Goal: Complete application form

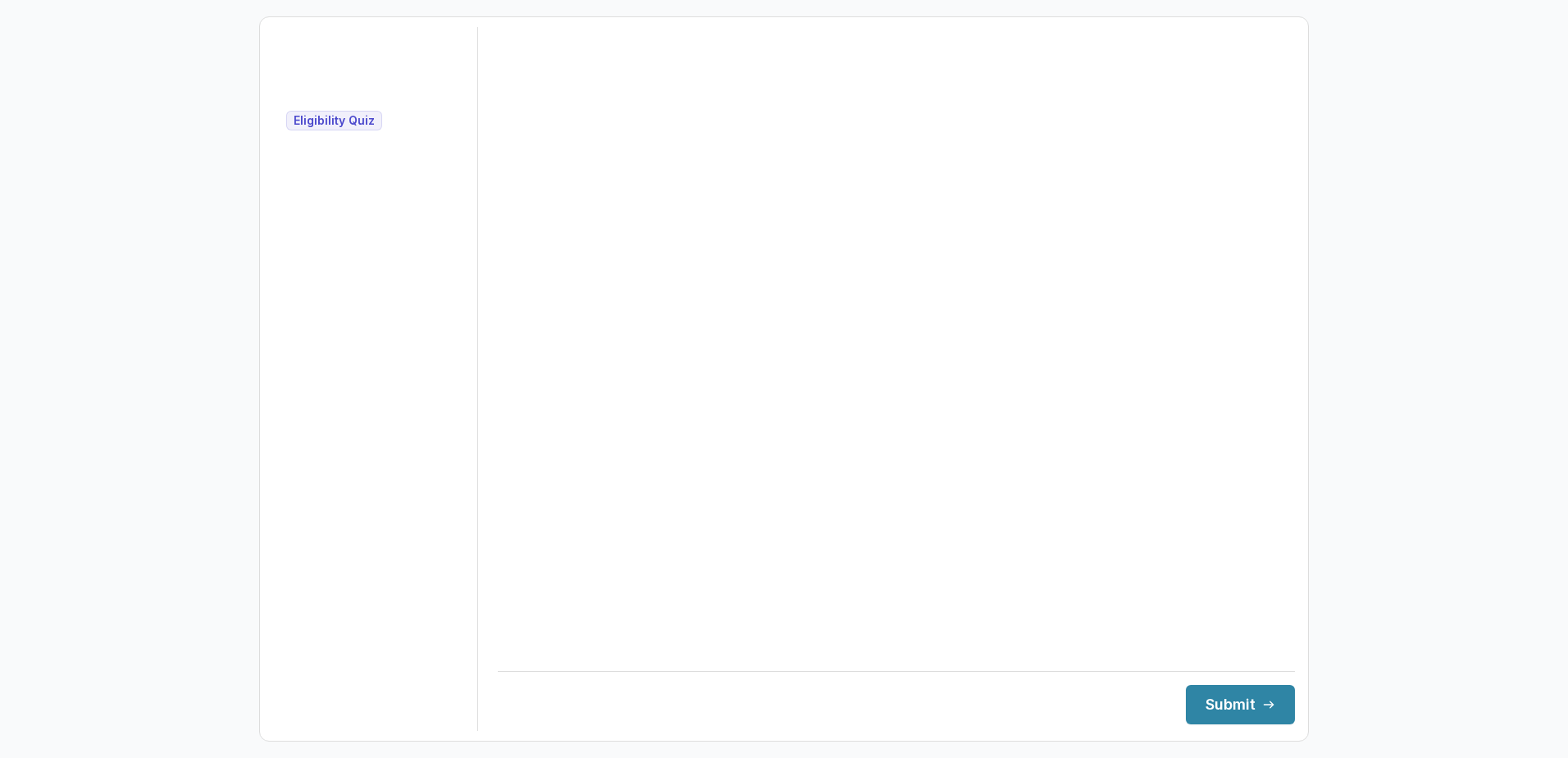
click at [335, 124] on span "Eligibility Quiz" at bounding box center [334, 121] width 82 height 14
click at [331, 57] on div "Loading... Foundation - Loading... Eligibility Quiz" at bounding box center [375, 85] width 178 height 90
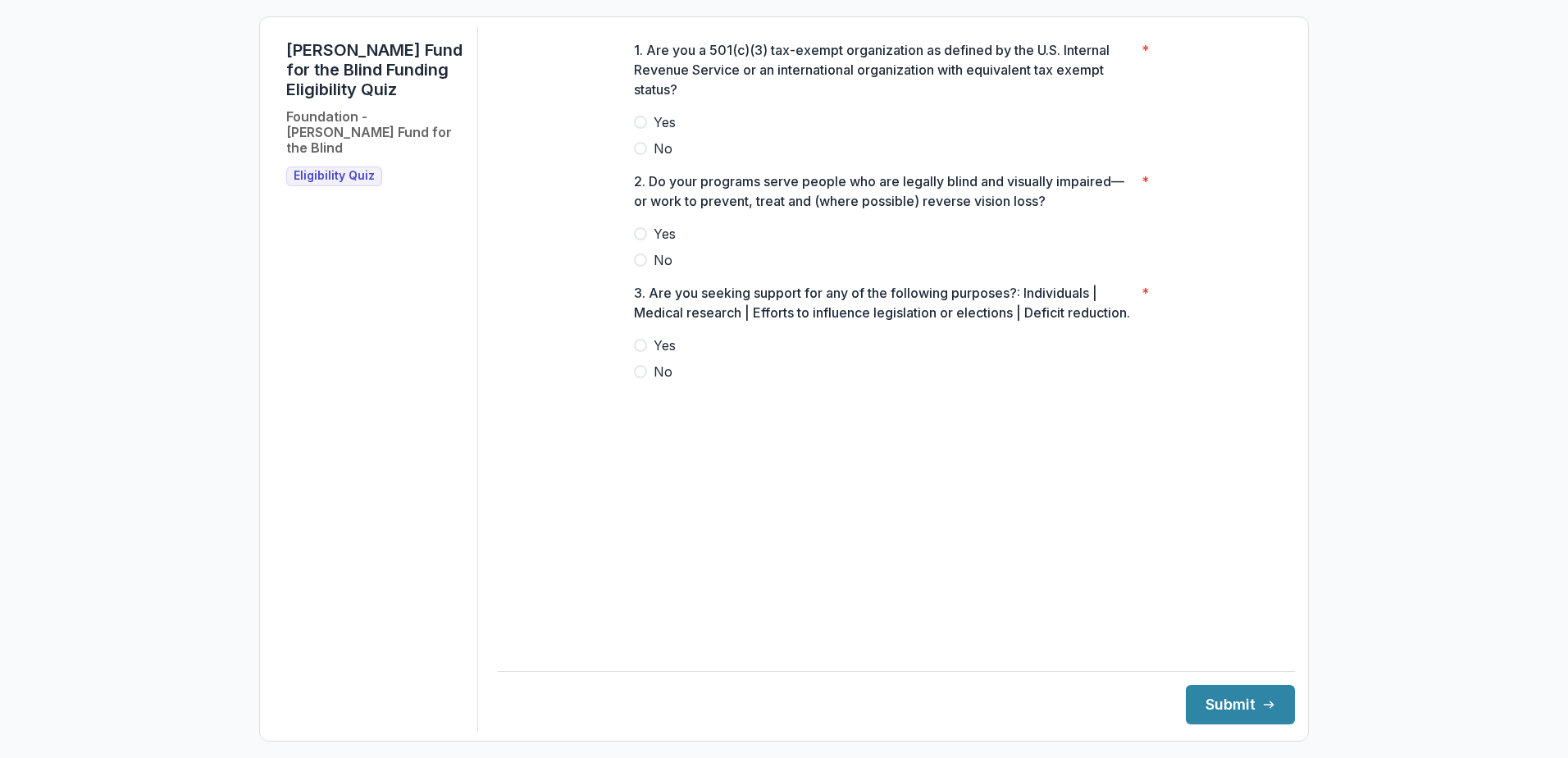
click at [666, 132] on span "Yes" at bounding box center [665, 122] width 22 height 19
click at [702, 244] on label "Yes" at bounding box center [896, 233] width 525 height 19
click at [662, 355] on span "Yes" at bounding box center [665, 345] width 22 height 19
click at [1223, 711] on button "Submit" at bounding box center [1241, 705] width 109 height 40
click at [673, 132] on span "Yes" at bounding box center [665, 122] width 22 height 19
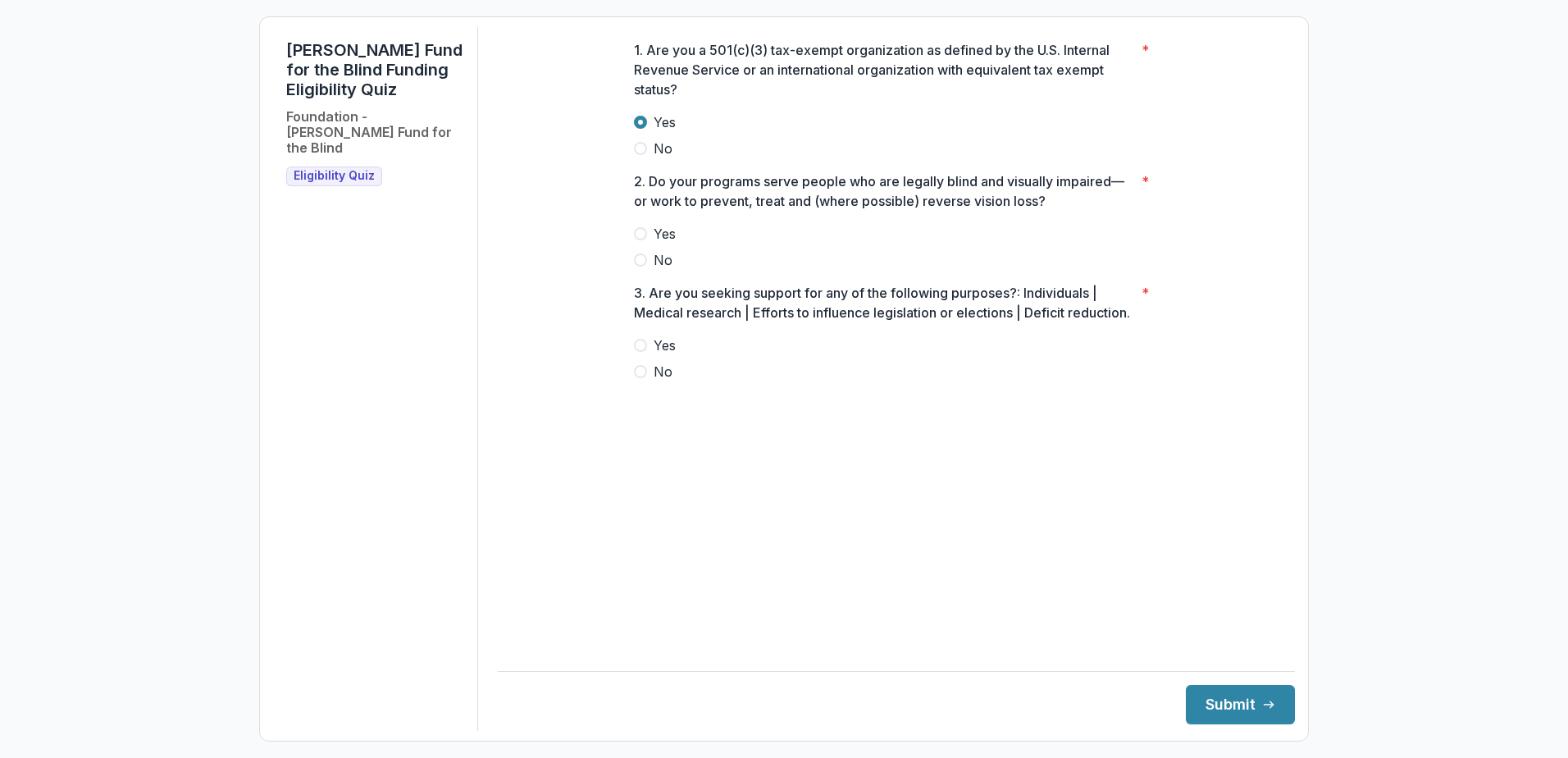
click at [661, 257] on div "Yes No" at bounding box center [896, 246] width 525 height 46
click at [663, 244] on span "Yes" at bounding box center [665, 233] width 22 height 19
click at [652, 382] on label "No" at bounding box center [896, 371] width 525 height 19
click at [1249, 710] on button "Submit" at bounding box center [1241, 705] width 109 height 40
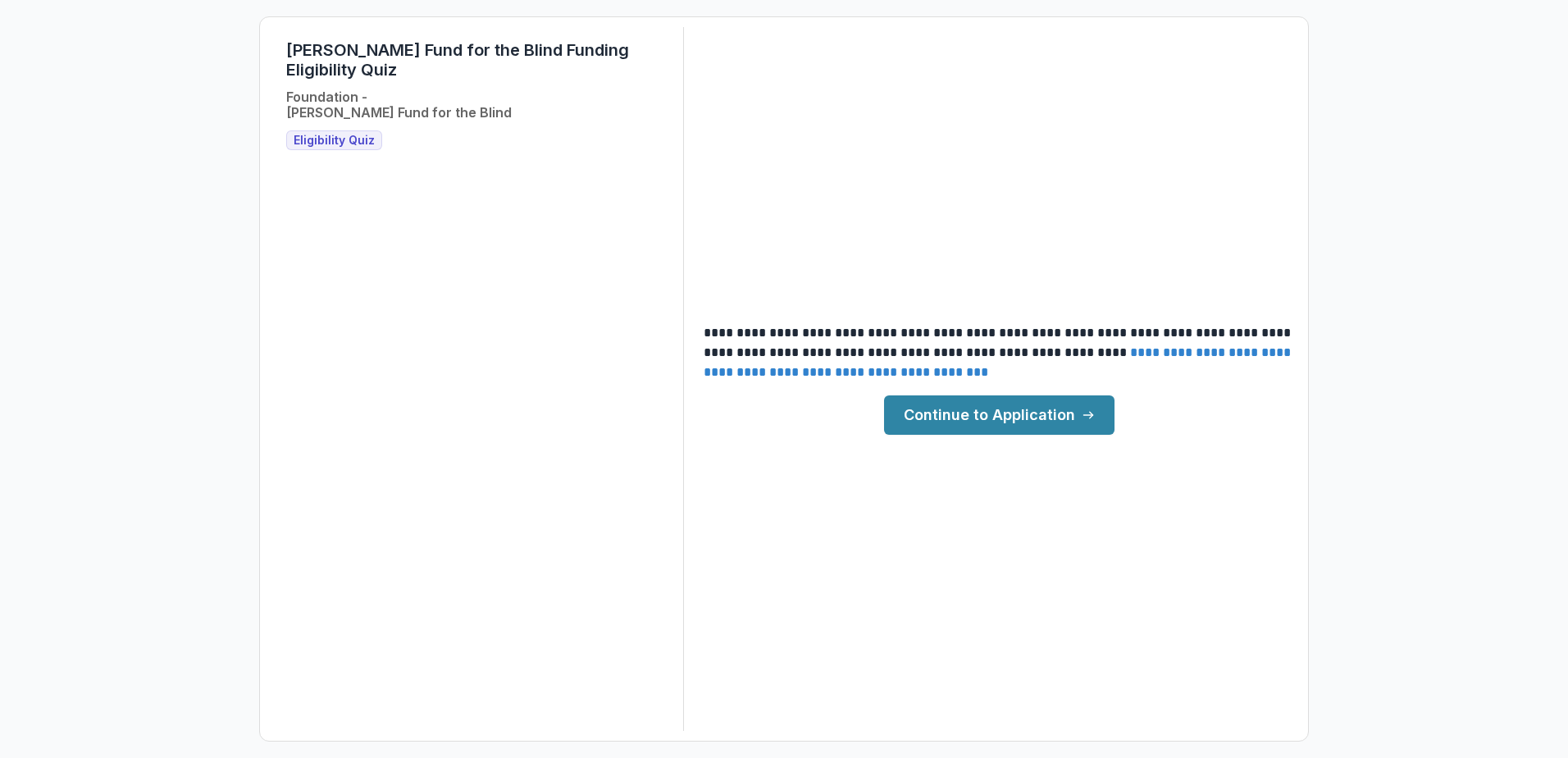
click at [888, 374] on link "**********" at bounding box center [999, 363] width 590 height 32
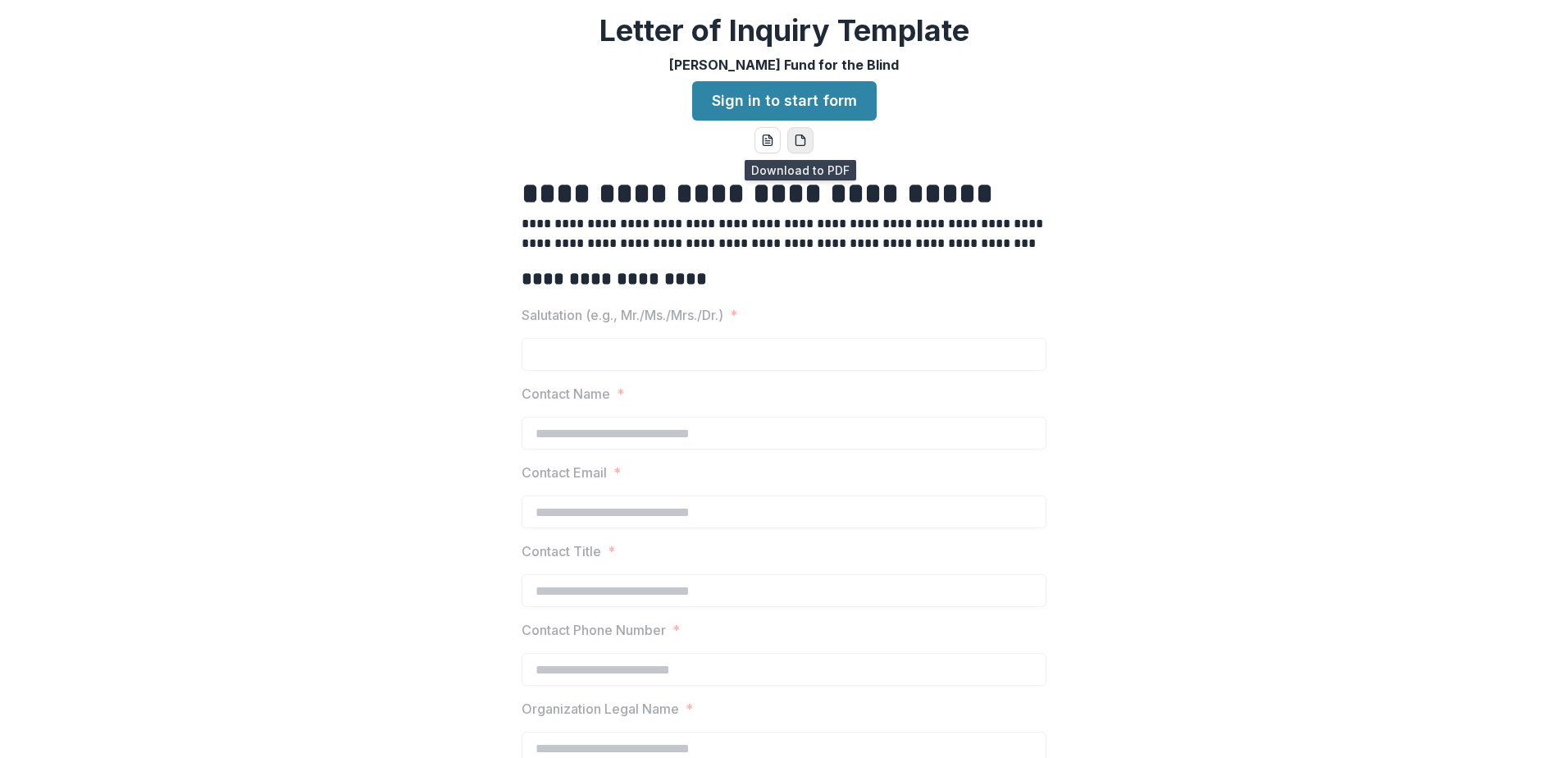
click at [795, 147] on icon "pdf-download" at bounding box center [800, 140] width 13 height 13
